Goal: Task Accomplishment & Management: Complete application form

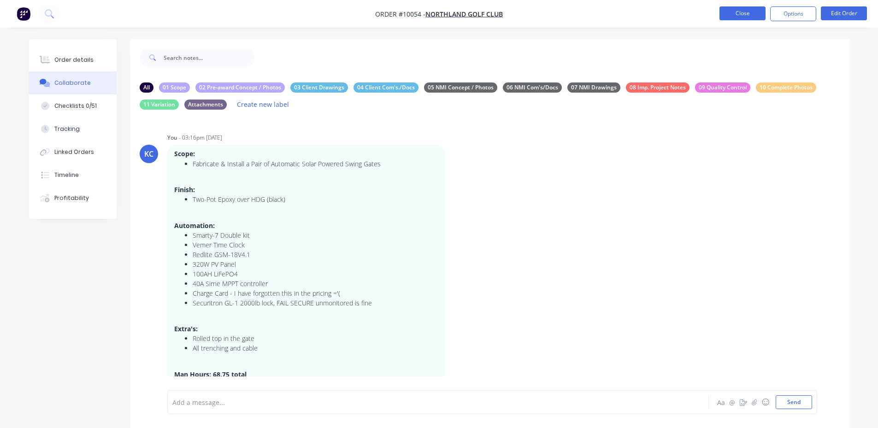
click at [750, 17] on button "Close" at bounding box center [742, 13] width 46 height 14
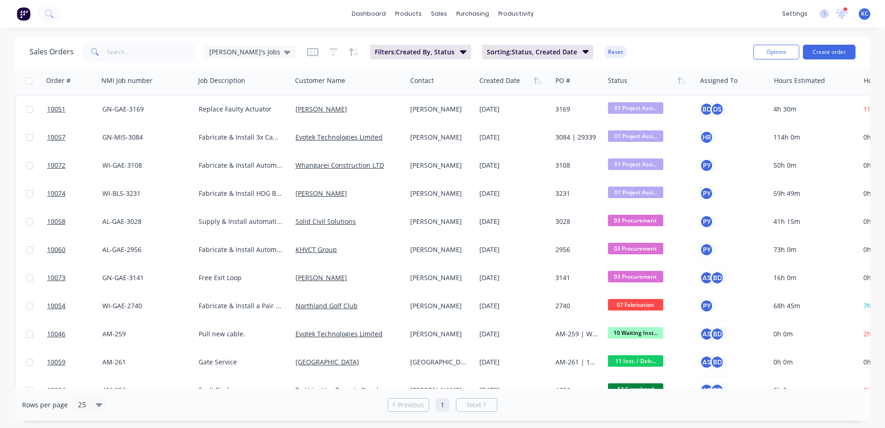
click at [844, 11] on div at bounding box center [845, 9] width 5 height 5
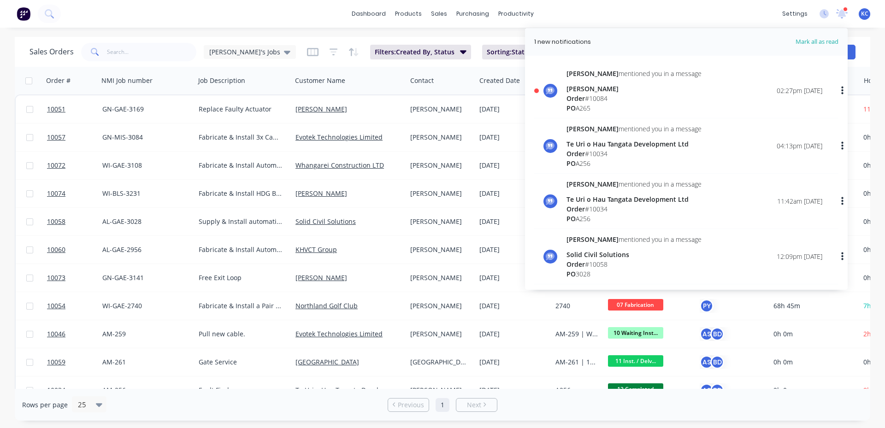
click at [622, 99] on div "Order # 10084" at bounding box center [633, 99] width 135 height 10
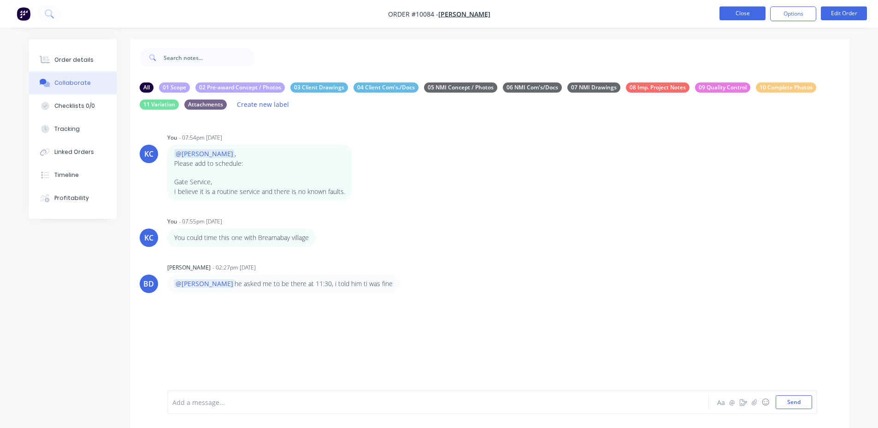
click at [756, 15] on button "Close" at bounding box center [742, 13] width 46 height 14
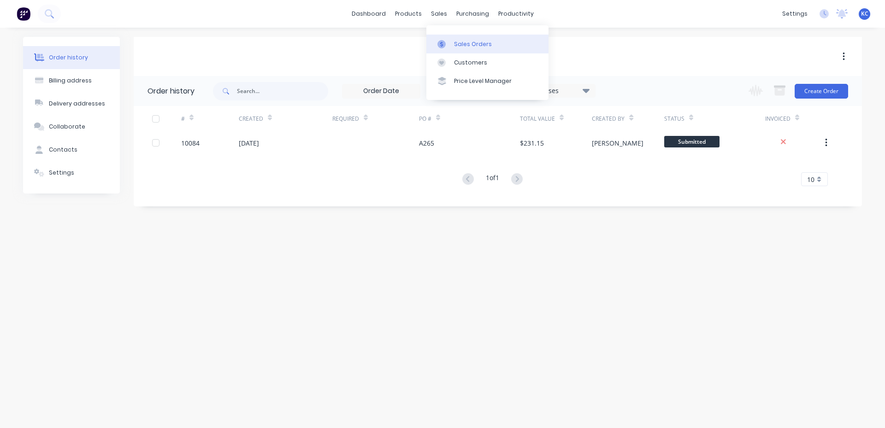
click at [452, 41] on link "Sales Orders" at bounding box center [487, 44] width 122 height 18
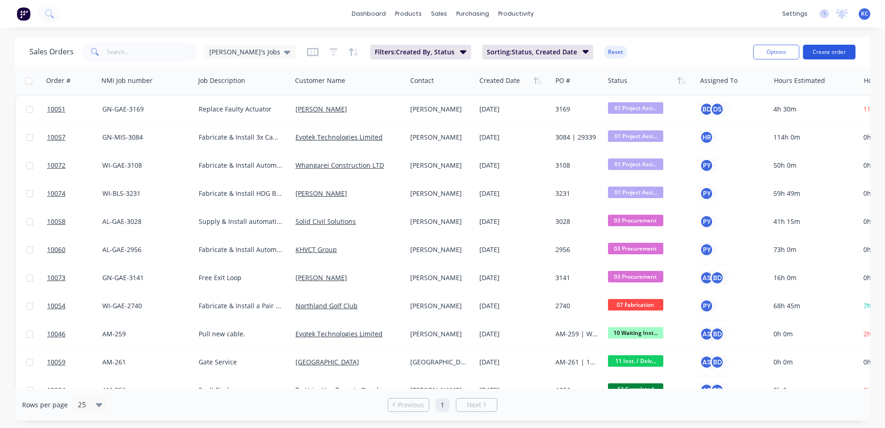
click at [842, 53] on button "Create order" at bounding box center [829, 52] width 53 height 15
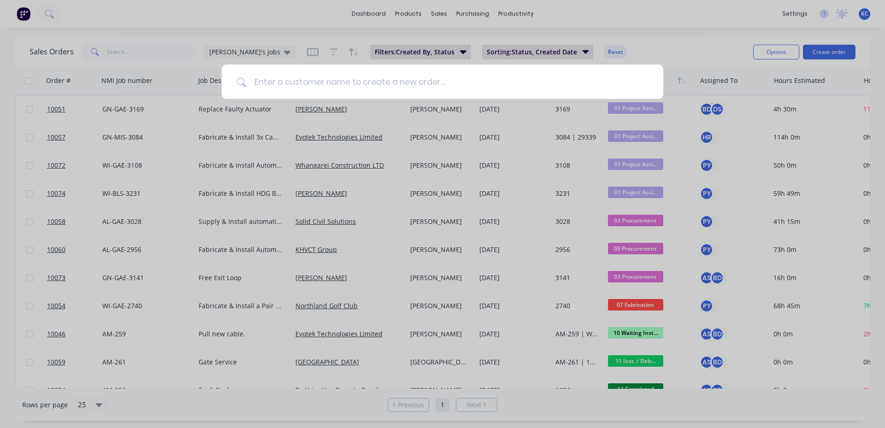
click at [344, 91] on input at bounding box center [447, 81] width 402 height 35
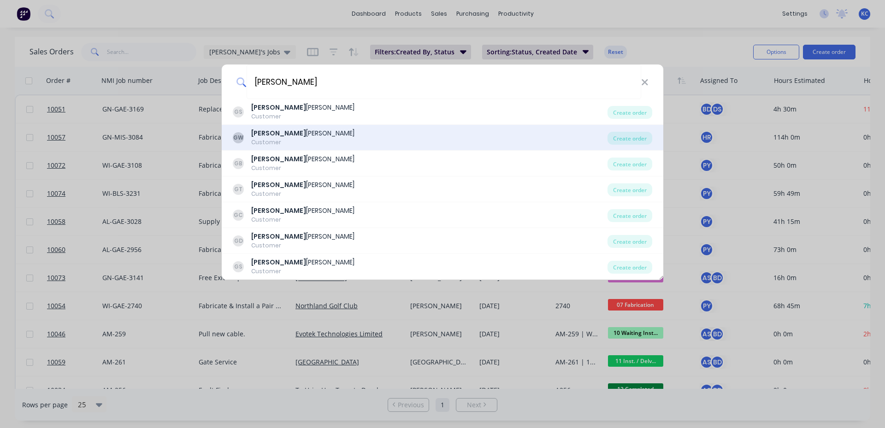
type input "[PERSON_NAME]"
click at [310, 144] on div "GW [PERSON_NAME] Customer" at bounding box center [420, 138] width 375 height 18
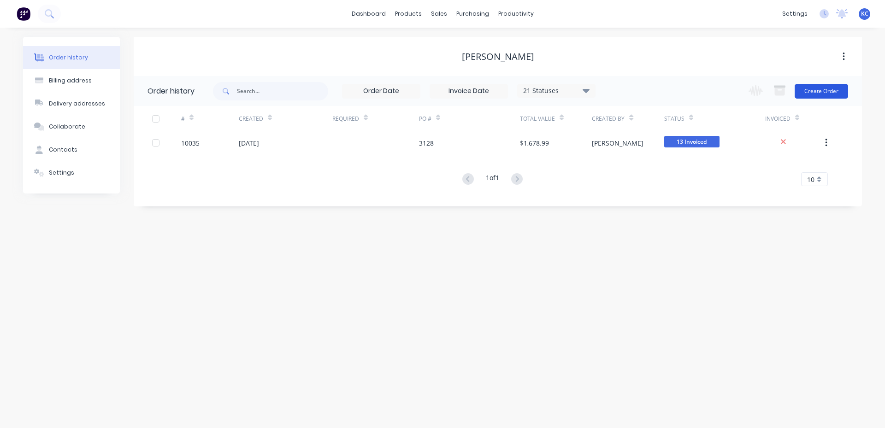
click at [820, 90] on button "Create Order" at bounding box center [820, 91] width 53 height 15
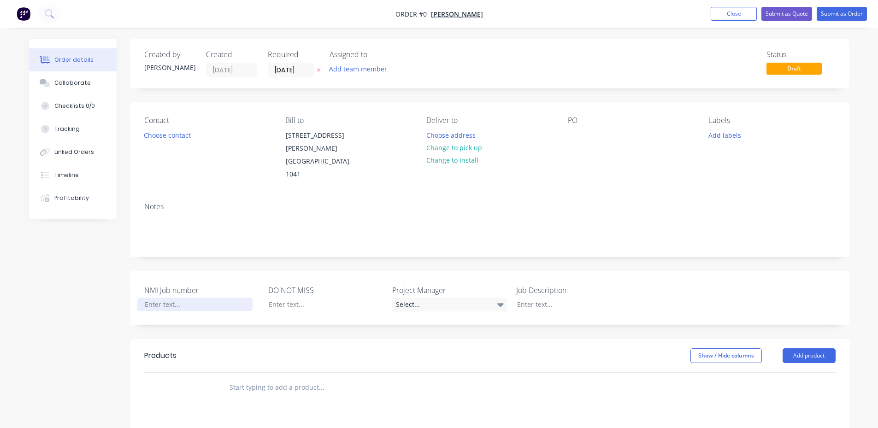
click at [180, 298] on div at bounding box center [194, 304] width 115 height 13
click at [535, 293] on div "Order details Collaborate Checklists 0/0 Tracking Linked Orders Timeline Profit…" at bounding box center [439, 338] width 838 height 599
click at [549, 298] on div "Warranty FFault Find" at bounding box center [567, 304] width 115 height 13
click at [453, 156] on button "Change to install" at bounding box center [452, 160] width 62 height 12
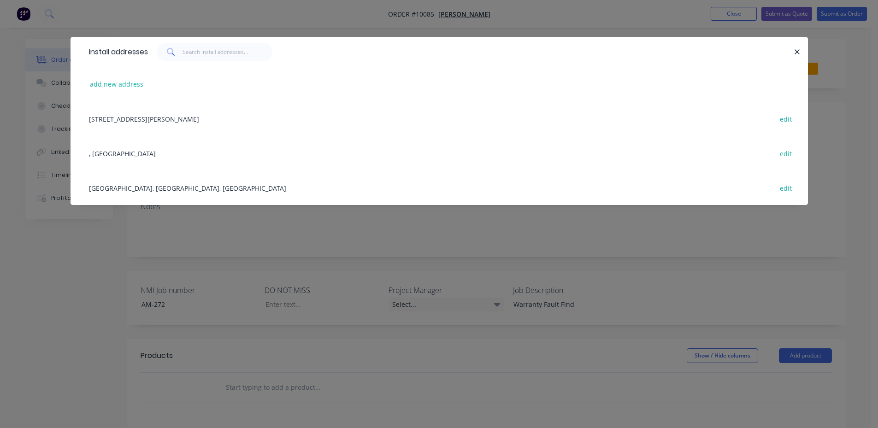
click at [143, 183] on div "[GEOGRAPHIC_DATA], [GEOGRAPHIC_DATA], [GEOGRAPHIC_DATA] edit" at bounding box center [438, 187] width 709 height 35
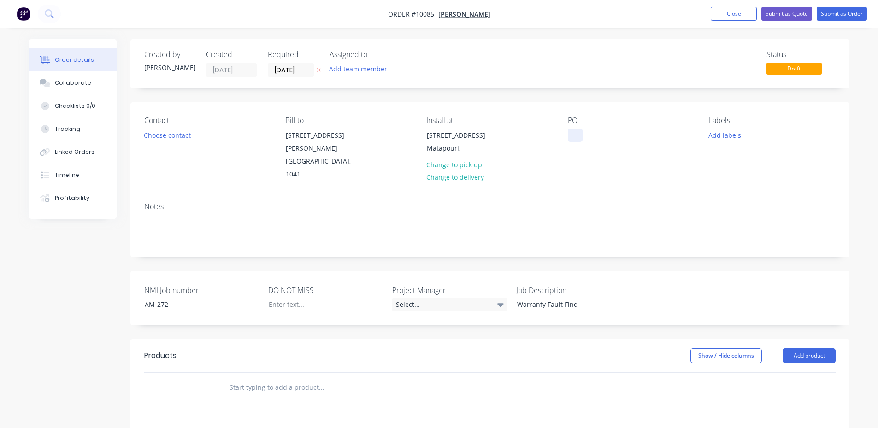
click at [570, 137] on div at bounding box center [575, 135] width 15 height 13
click at [294, 298] on div at bounding box center [318, 304] width 115 height 13
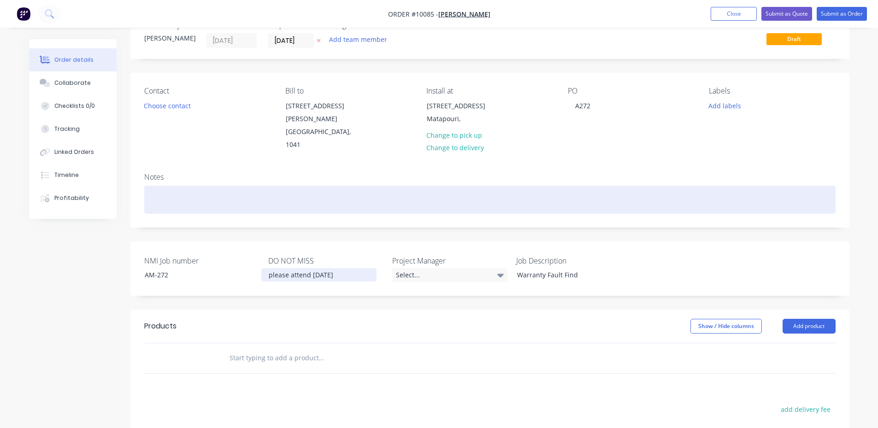
scroll to position [92, 0]
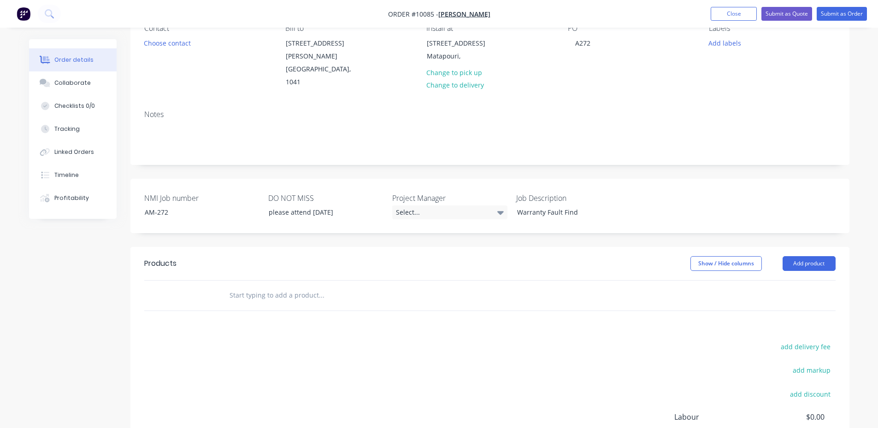
click at [287, 286] on input "text" at bounding box center [321, 295] width 184 height 18
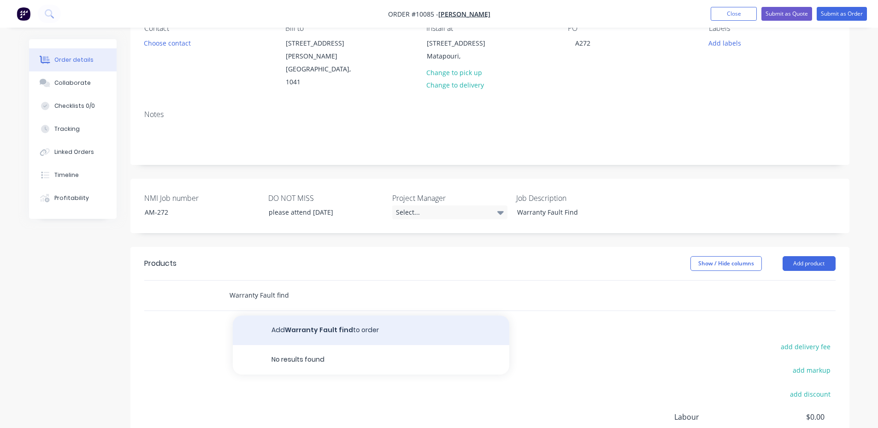
type input "Warranty Fault find"
click at [318, 316] on button "Add Warranty Fault find to order" at bounding box center [371, 330] width 276 height 29
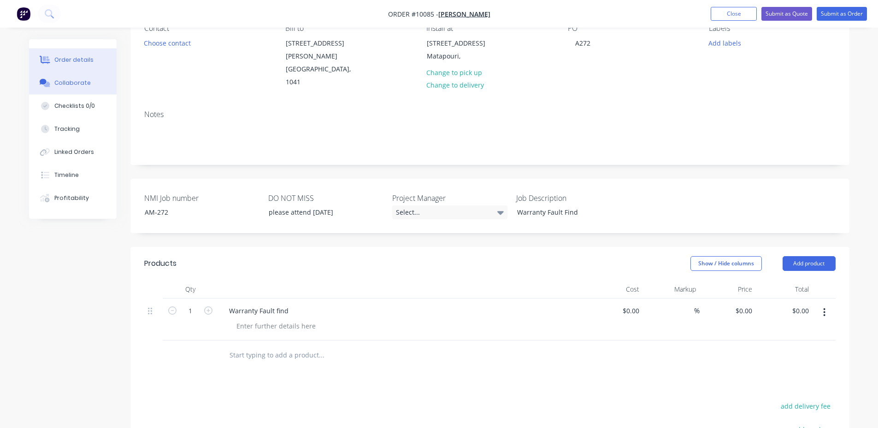
click at [70, 81] on div "Collaborate" at bounding box center [72, 83] width 36 height 8
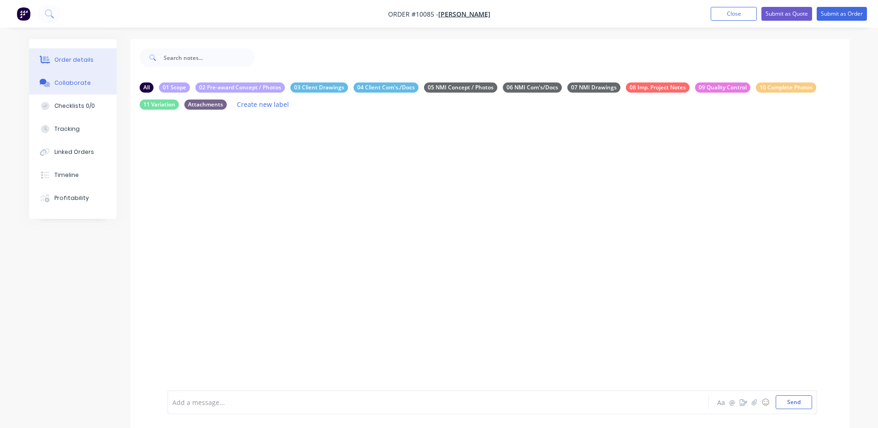
click at [68, 64] on div "Order details" at bounding box center [73, 60] width 39 height 8
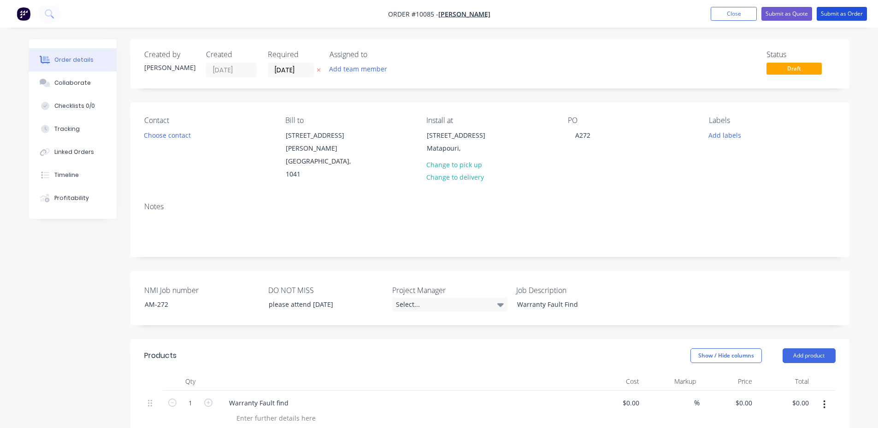
drag, startPoint x: 860, startPoint y: 11, endPoint x: 842, endPoint y: 87, distance: 77.7
click at [842, 87] on div "Order #10085 - [PERSON_NAME] Add product Close Submit as Quote Submit as Order …" at bounding box center [439, 349] width 878 height 698
click at [366, 72] on button "Add team member" at bounding box center [358, 69] width 68 height 12
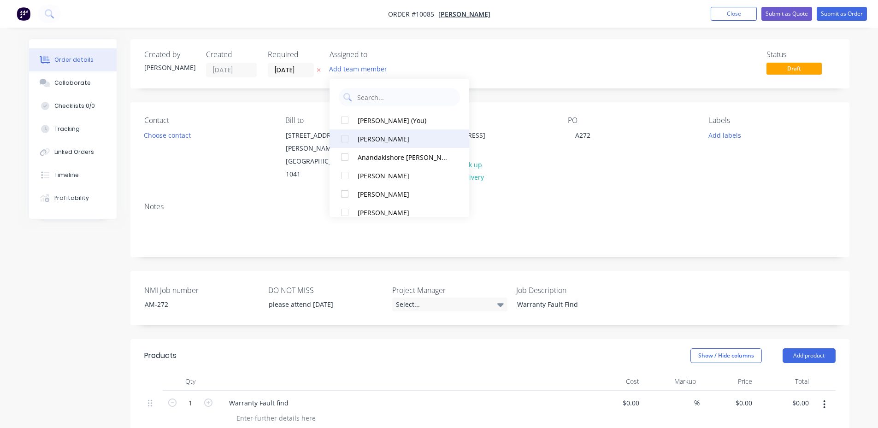
click at [345, 138] on div at bounding box center [344, 138] width 18 height 18
click at [852, 8] on button "Submit as Order" at bounding box center [841, 14] width 50 height 14
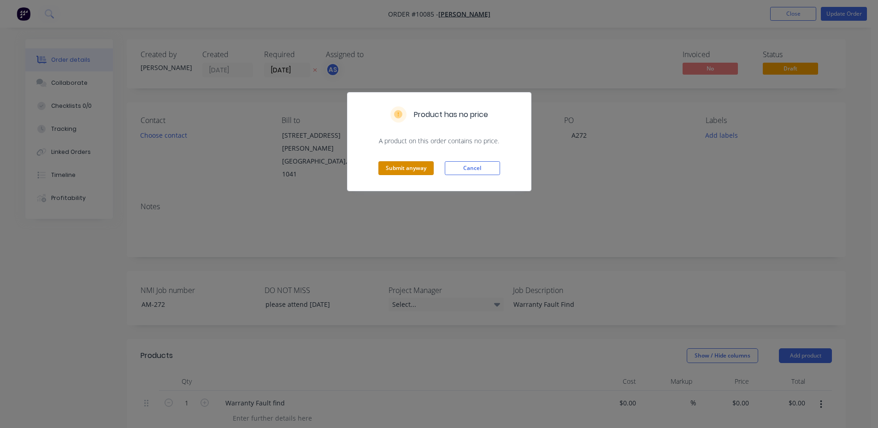
drag, startPoint x: 389, startPoint y: 165, endPoint x: 368, endPoint y: 173, distance: 22.6
click at [368, 173] on div "Submit anyway Cancel" at bounding box center [438, 168] width 183 height 45
drag, startPoint x: 399, startPoint y: 164, endPoint x: 474, endPoint y: 156, distance: 75.6
click at [474, 156] on div "Submit anyway Cancel" at bounding box center [438, 168] width 183 height 45
click at [477, 164] on button "Cancel" at bounding box center [472, 168] width 55 height 14
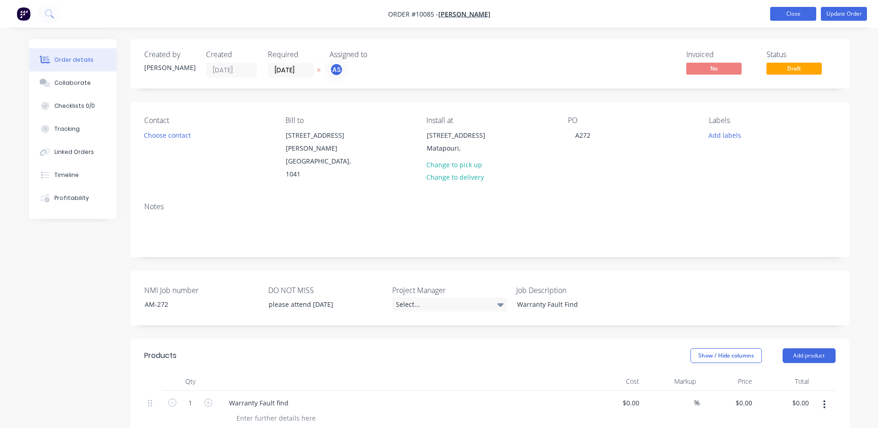
click at [788, 16] on button "Close" at bounding box center [793, 14] width 46 height 14
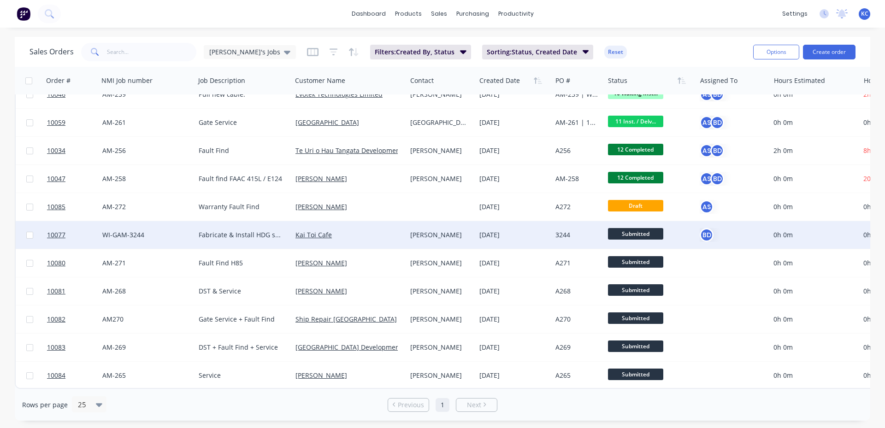
scroll to position [244, 0]
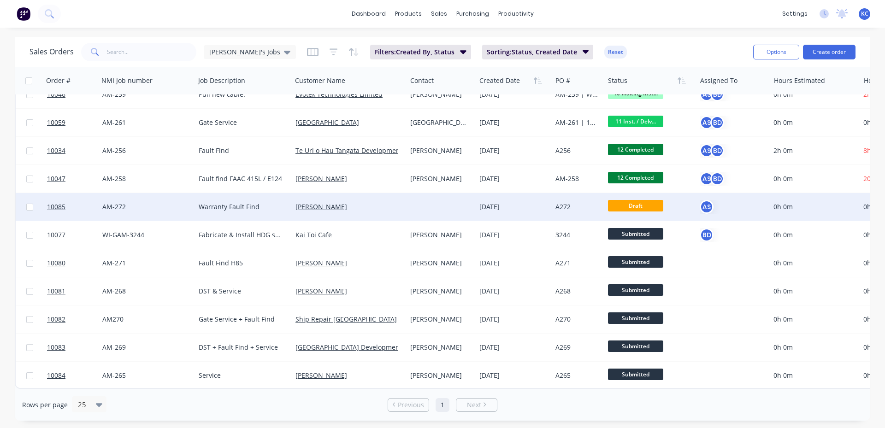
click at [29, 204] on input "checkbox" at bounding box center [29, 207] width 7 height 7
checkbox input "true"
click at [765, 51] on button "Options" at bounding box center [776, 52] width 46 height 15
click at [717, 46] on div "Sales Orders [PERSON_NAME]'s Jobs Filters: Created By, Status Sorting: Status, …" at bounding box center [387, 52] width 716 height 23
